Goal: Transaction & Acquisition: Purchase product/service

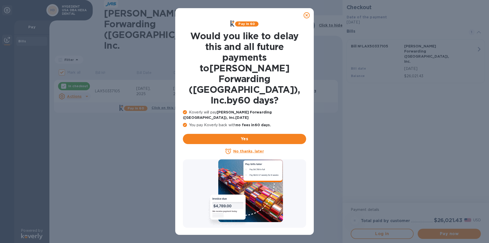
click at [308, 13] on icon at bounding box center [307, 15] width 6 height 6
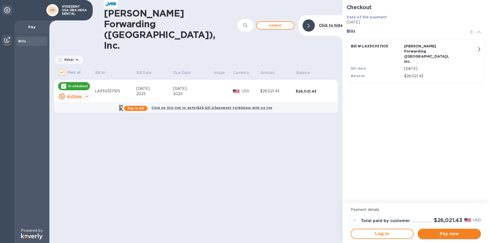
click at [439, 232] on span "Pay now" at bounding box center [449, 233] width 55 height 6
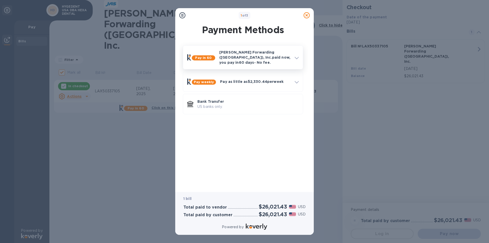
click at [250, 54] on p "JAS Forwarding (USA), Inc. paid now, you pay in 60 days - No fee." at bounding box center [254, 57] width 71 height 15
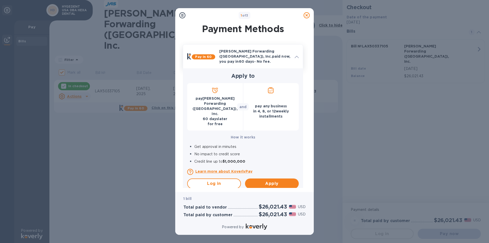
click at [250, 54] on p "JAS Forwarding (USA), Inc. paid now, you pay in 60 days - No fee." at bounding box center [254, 56] width 71 height 15
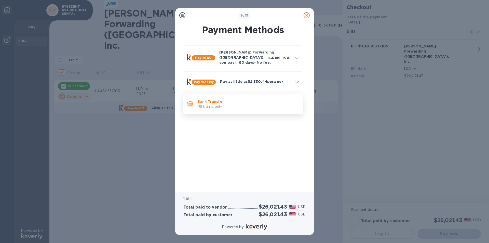
click at [233, 104] on p "US banks only." at bounding box center [247, 106] width 101 height 5
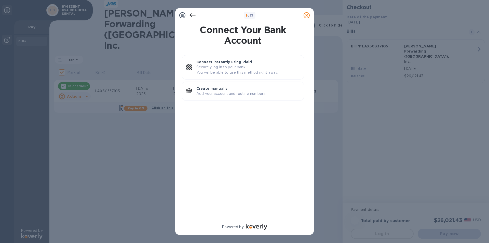
click at [190, 15] on icon at bounding box center [192, 15] width 6 height 4
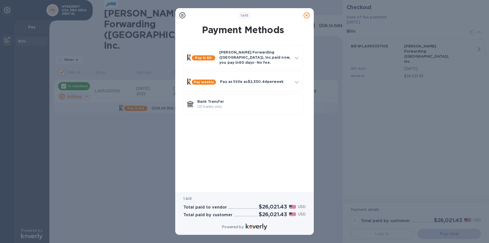
click at [183, 17] on icon at bounding box center [182, 15] width 6 height 6
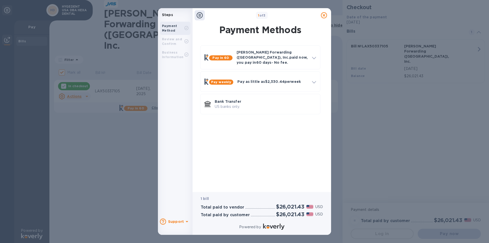
click at [203, 16] on div at bounding box center [200, 15] width 10 height 10
click at [199, 17] on icon at bounding box center [200, 15] width 6 height 6
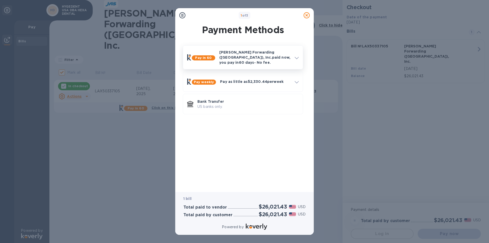
click at [259, 60] on p "JAS Forwarding (USA), Inc. paid now, you pay in 60 days - No fee." at bounding box center [254, 57] width 71 height 15
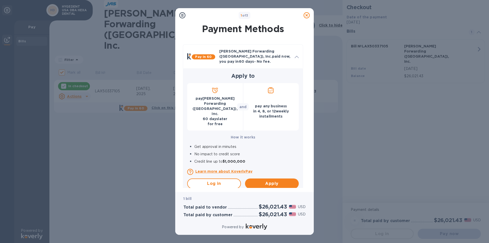
click at [213, 105] on p "pay JAS Forwarding (USA), Inc. 60 days later for free" at bounding box center [215, 111] width 48 height 31
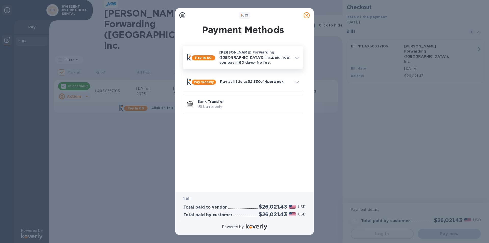
click at [260, 60] on p "JAS Forwarding (USA), Inc. paid now, you pay in 60 days - No fee." at bounding box center [254, 57] width 71 height 15
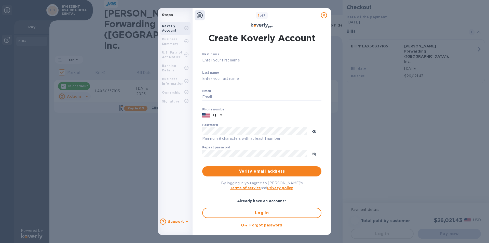
type input "faraz@hexadental.com"
click at [217, 59] on input "First name" at bounding box center [261, 61] width 119 height 8
type input "f"
type input "Faraz"
type input "Rad"
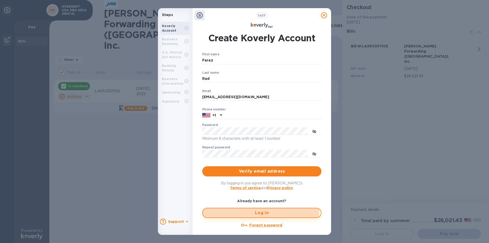
click at [252, 211] on span "Log in" at bounding box center [262, 213] width 110 height 6
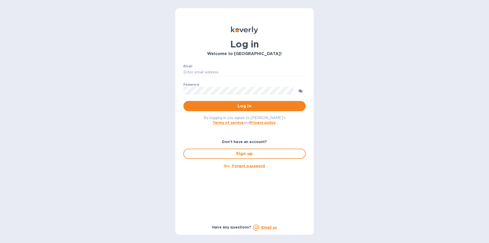
type input "faraz@hexadental.com"
click at [236, 107] on span "Log in" at bounding box center [244, 106] width 114 height 6
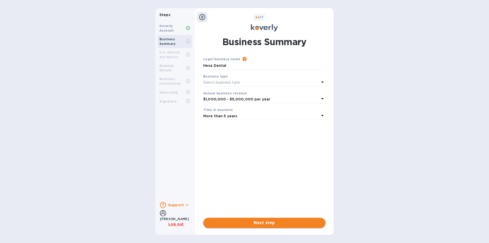
click at [267, 223] on span "Next step" at bounding box center [264, 223] width 114 height 6
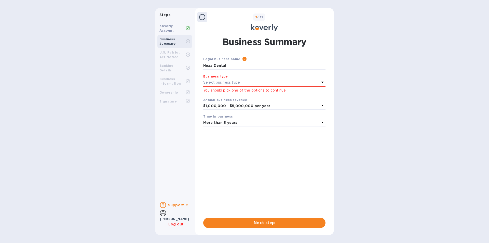
click at [230, 81] on p "Select business type" at bounding box center [221, 82] width 37 height 5
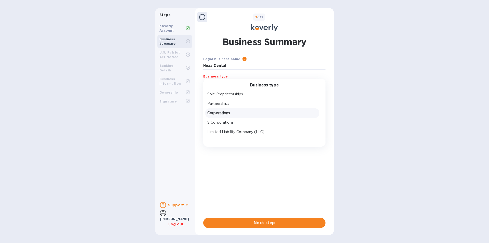
click at [226, 115] on p "Corporations" at bounding box center [262, 112] width 110 height 5
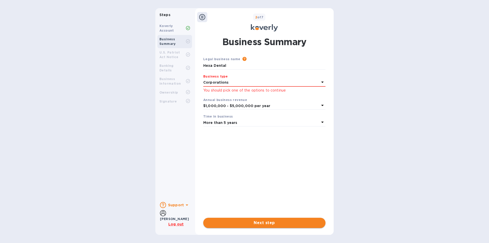
click at [274, 220] on span "Next step" at bounding box center [264, 223] width 114 height 6
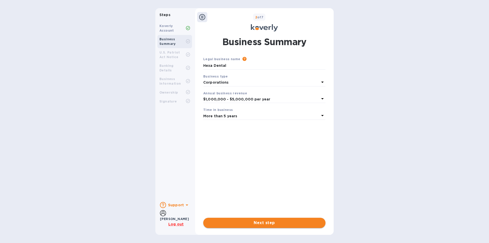
click at [270, 222] on span "Next step" at bounding box center [264, 223] width 114 height 6
click at [262, 223] on span "Done" at bounding box center [264, 223] width 11 height 6
click at [216, 116] on b "More than 5 years" at bounding box center [220, 116] width 34 height 4
click at [216, 116] on div "Time in business" at bounding box center [264, 118] width 110 height 5
click at [218, 110] on b "Time in business" at bounding box center [218, 110] width 30 height 4
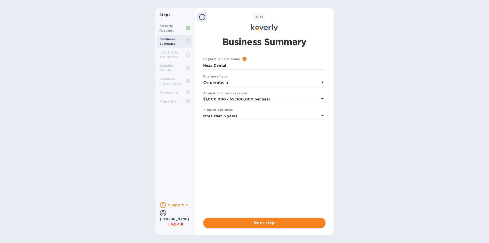
click at [219, 100] on b "$1,000,000 - $5,000,000 per year" at bounding box center [236, 99] width 67 height 4
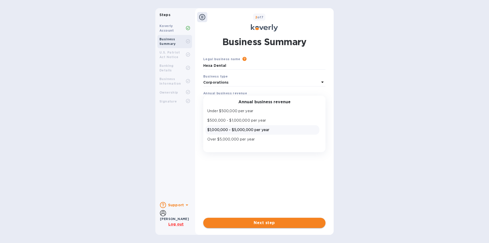
click at [218, 139] on p "Over $5,000,000 per year" at bounding box center [262, 139] width 110 height 5
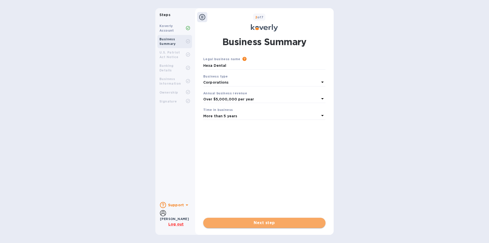
click at [255, 224] on span "Next step" at bounding box center [264, 223] width 114 height 6
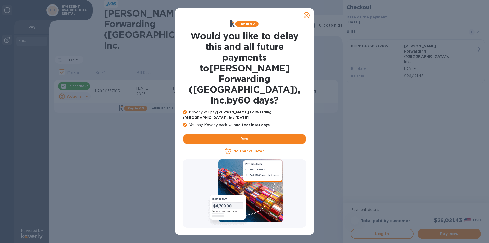
click at [306, 18] on icon at bounding box center [307, 15] width 6 height 6
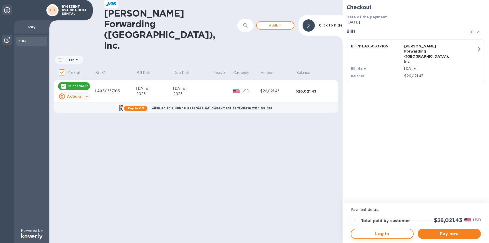
click at [385, 234] on span "Log in" at bounding box center [382, 233] width 54 height 6
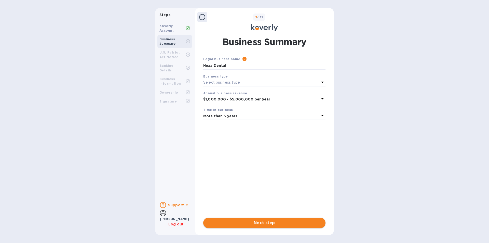
click at [242, 222] on span "Next step" at bounding box center [264, 223] width 114 height 6
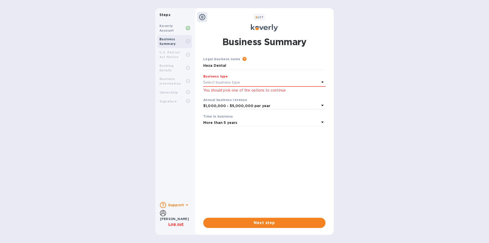
click at [222, 78] on div "Business type" at bounding box center [264, 76] width 122 height 5
click at [223, 82] on p "Select business type" at bounding box center [221, 82] width 37 height 5
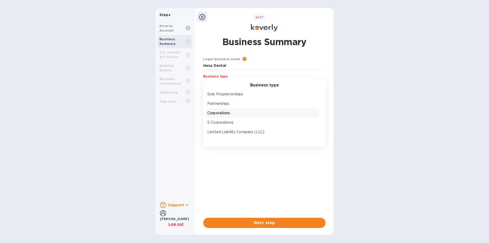
click at [221, 111] on p "Corporations" at bounding box center [262, 112] width 110 height 5
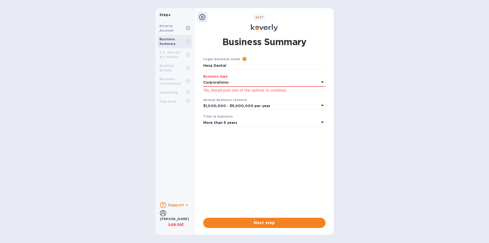
click at [243, 106] on b "$1,000,000 - $5,000,000 per year" at bounding box center [236, 106] width 67 height 4
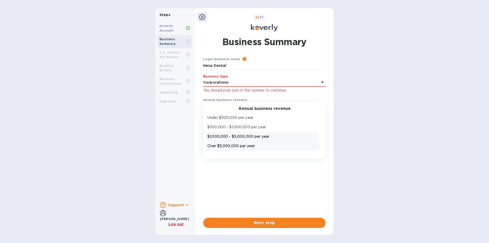
click at [246, 144] on p "Over $5,000,000 per year" at bounding box center [262, 145] width 110 height 5
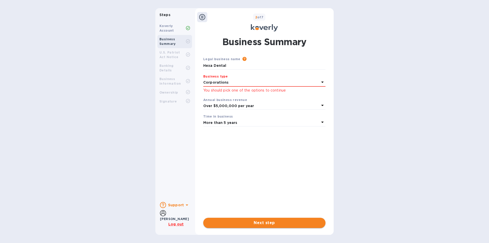
click at [255, 224] on span "Next step" at bounding box center [264, 223] width 114 height 6
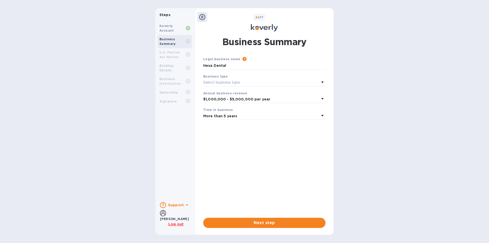
click at [164, 25] on b "Koverly Account" at bounding box center [166, 28] width 15 height 8
click at [199, 16] on div at bounding box center [202, 17] width 10 height 10
click at [202, 17] on icon at bounding box center [202, 17] width 6 height 6
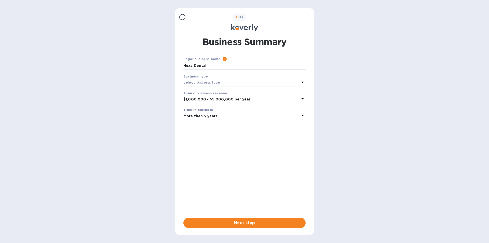
click at [181, 18] on icon at bounding box center [182, 17] width 6 height 6
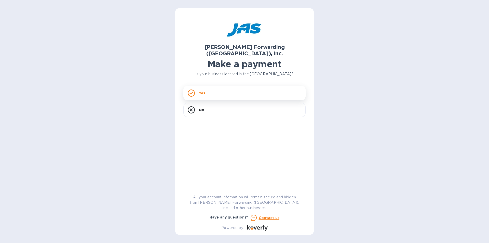
click at [223, 87] on div "Yes" at bounding box center [244, 93] width 122 height 14
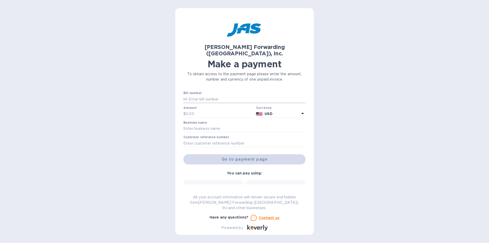
click at [205, 95] on input "text" at bounding box center [246, 99] width 118 height 8
type input "LAX503371054"
type input "26,021.43"
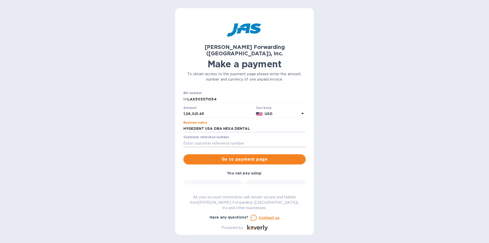
type input "HYGEDENT USA DBA HEXA DENTAL"
click at [212, 139] on input "text" at bounding box center [244, 143] width 122 height 8
type input "LAX503371054"
click at [243, 156] on span "Go to payment page" at bounding box center [244, 159] width 114 height 6
